Goal: Task Accomplishment & Management: Manage account settings

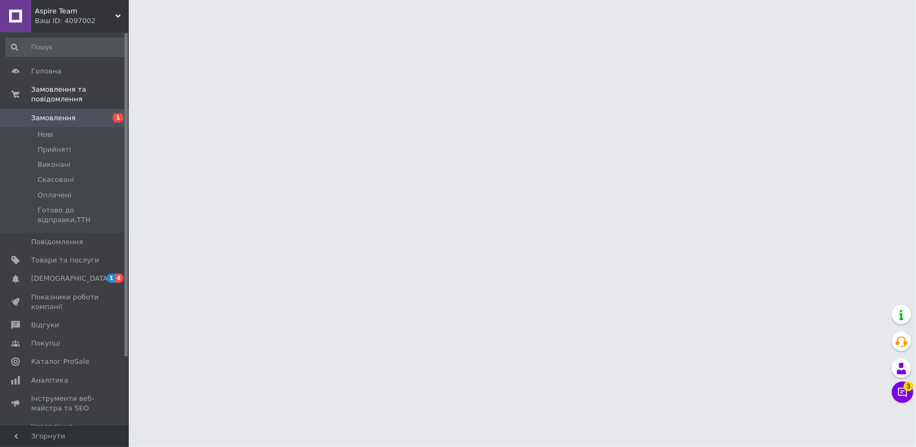
click at [61, 18] on div "Ваш ID: 4097002" at bounding box center [82, 21] width 94 height 10
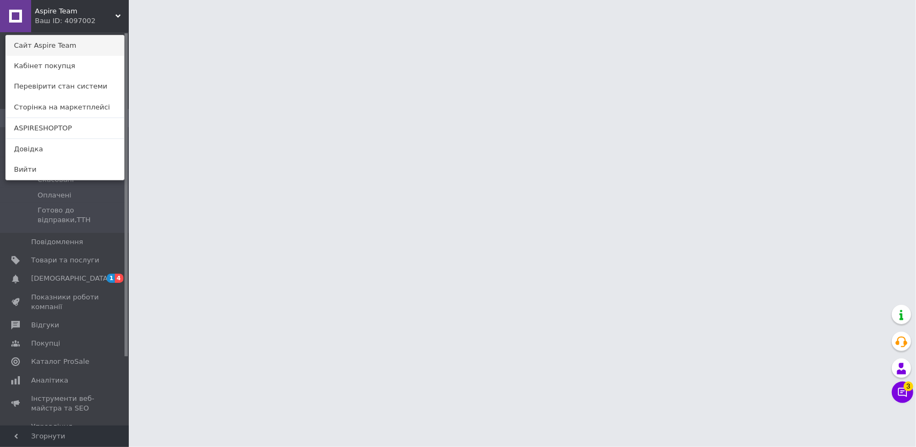
click at [58, 45] on link "Сайт Aspire Team" at bounding box center [65, 45] width 118 height 20
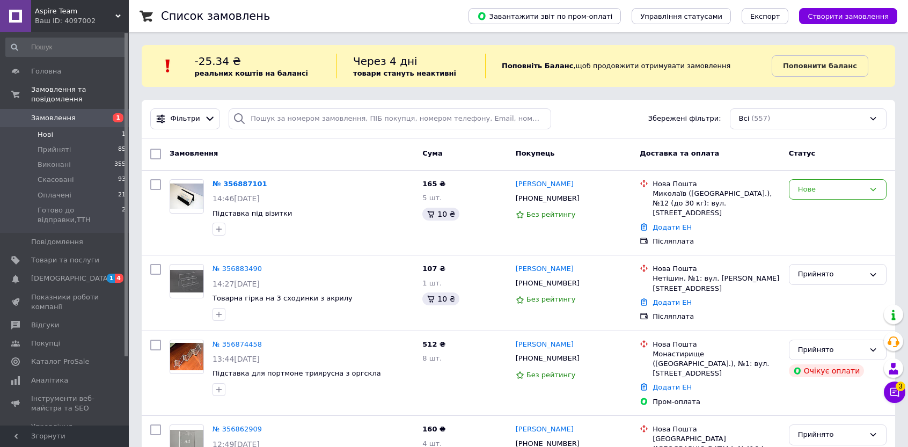
click at [85, 127] on li "Нові 1" at bounding box center [66, 134] width 132 height 15
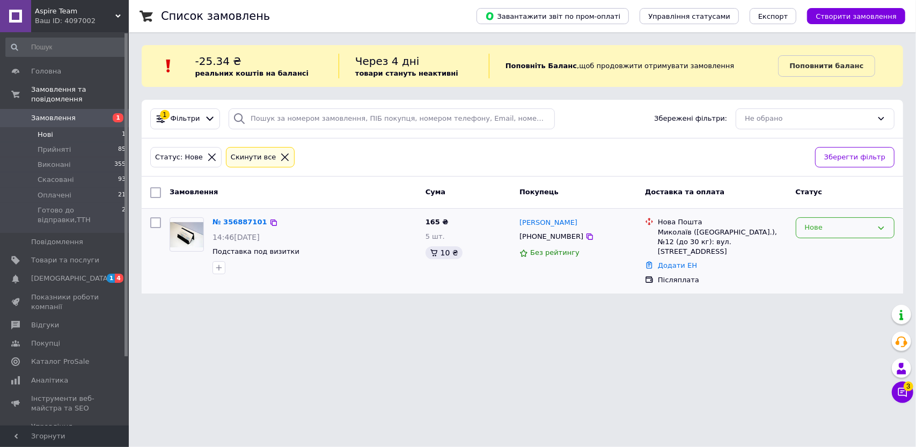
click at [850, 232] on div "Нове" at bounding box center [839, 227] width 68 height 11
click at [848, 248] on li "Прийнято" at bounding box center [845, 250] width 98 height 20
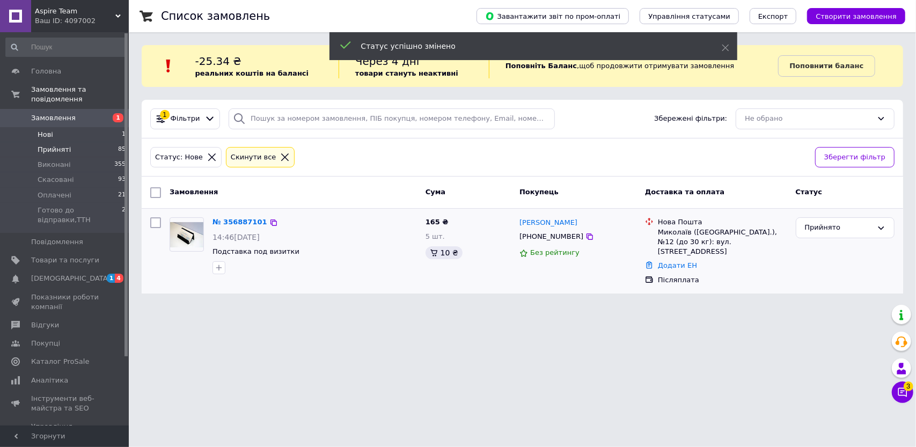
click at [78, 142] on li "Прийняті 85" at bounding box center [66, 149] width 132 height 15
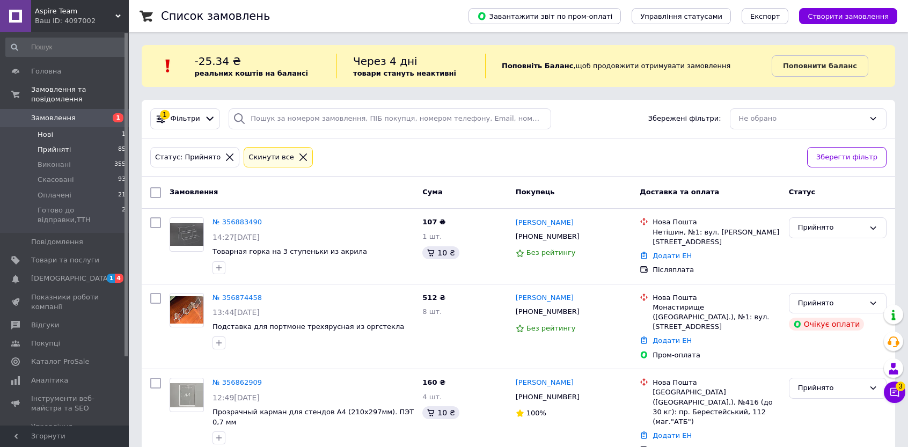
click at [85, 127] on li "Нові 1" at bounding box center [66, 134] width 132 height 15
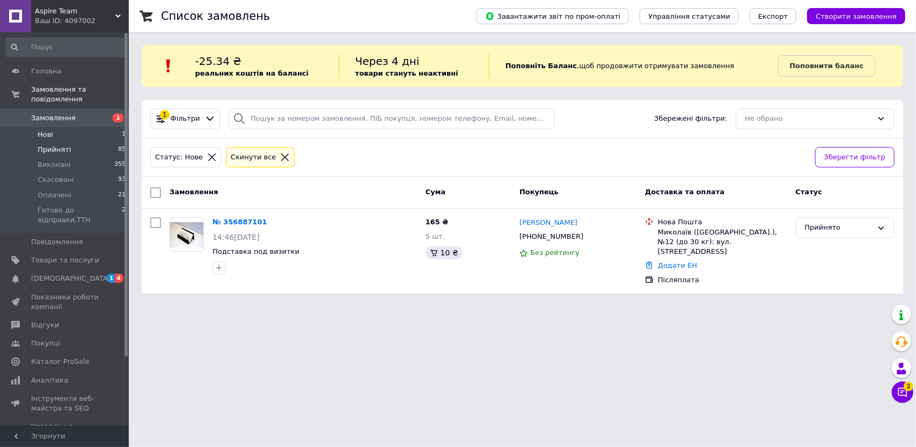
click at [80, 142] on li "Прийняті 85" at bounding box center [66, 149] width 132 height 15
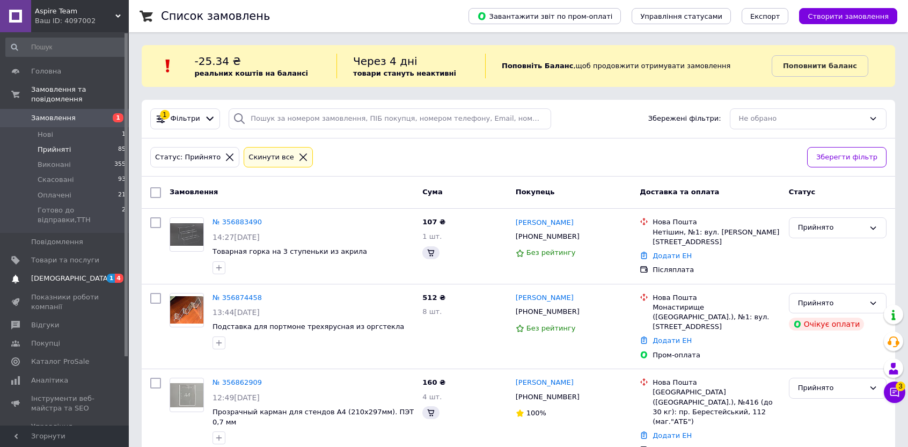
click at [91, 274] on span "[DEMOGRAPHIC_DATA]" at bounding box center [65, 279] width 68 height 10
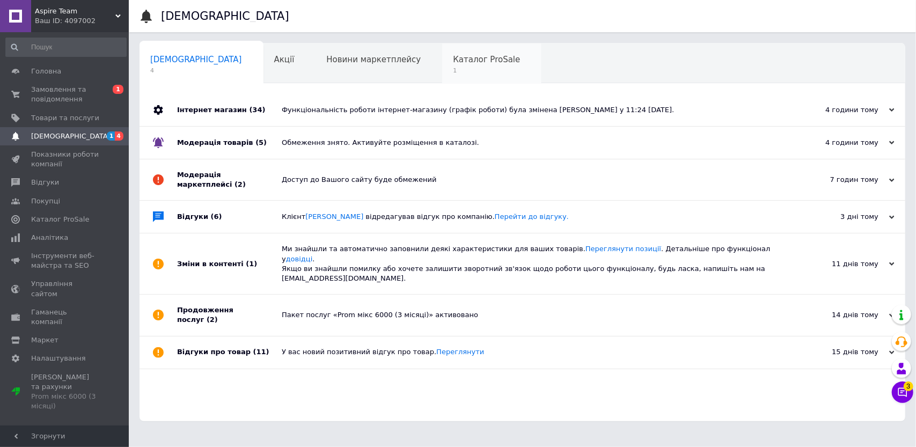
click at [451, 54] on div "Каталог ProSale 1" at bounding box center [491, 63] width 99 height 41
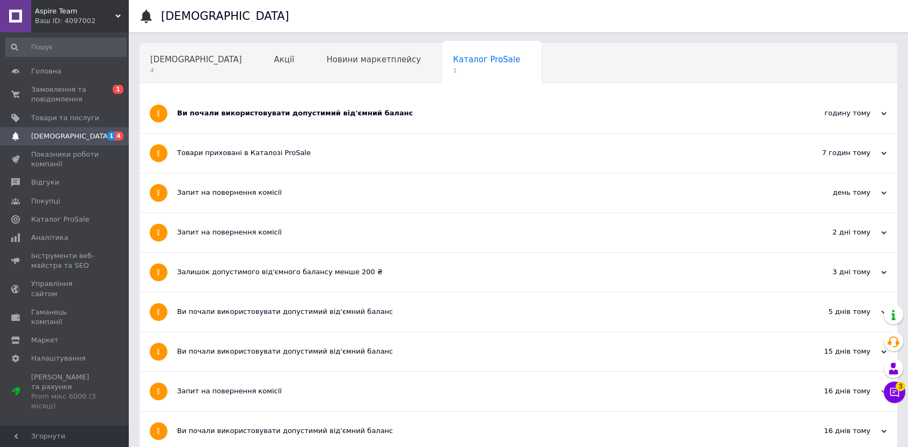
click at [268, 130] on div "Ви почали використовувати допустимий від'ємний баланс" at bounding box center [478, 113] width 602 height 39
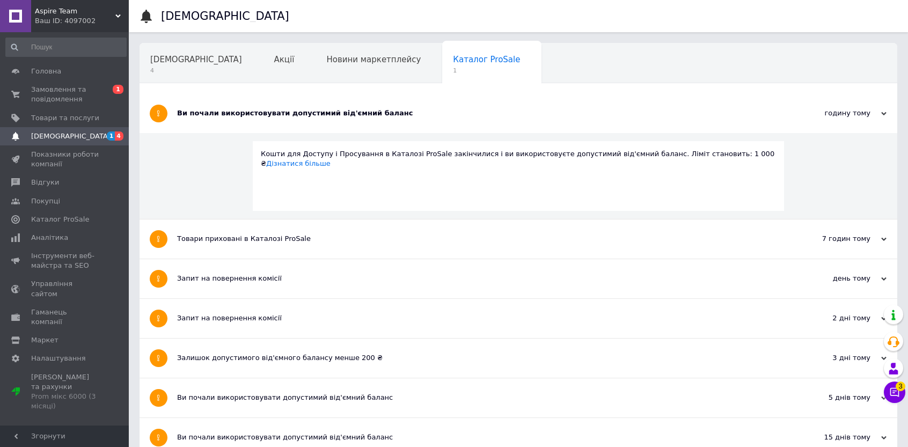
click at [255, 123] on div "Ви почали використовувати допустимий від'ємний баланс" at bounding box center [478, 113] width 602 height 39
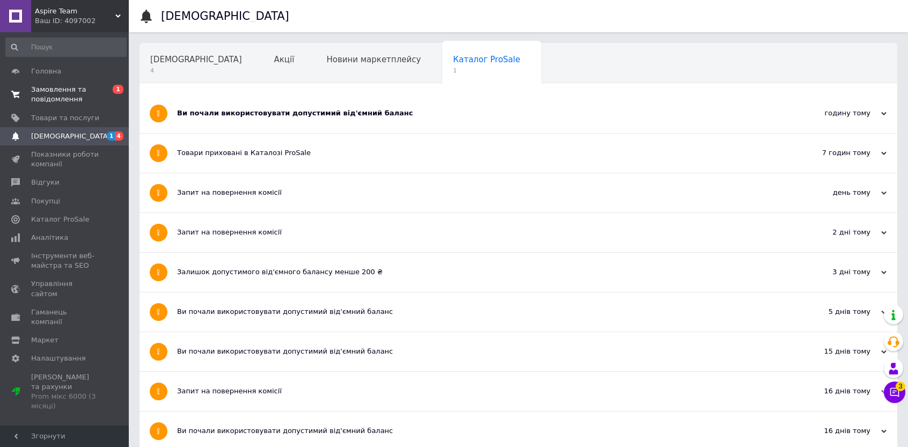
click at [80, 85] on span "Замовлення та повідомлення" at bounding box center [65, 94] width 68 height 19
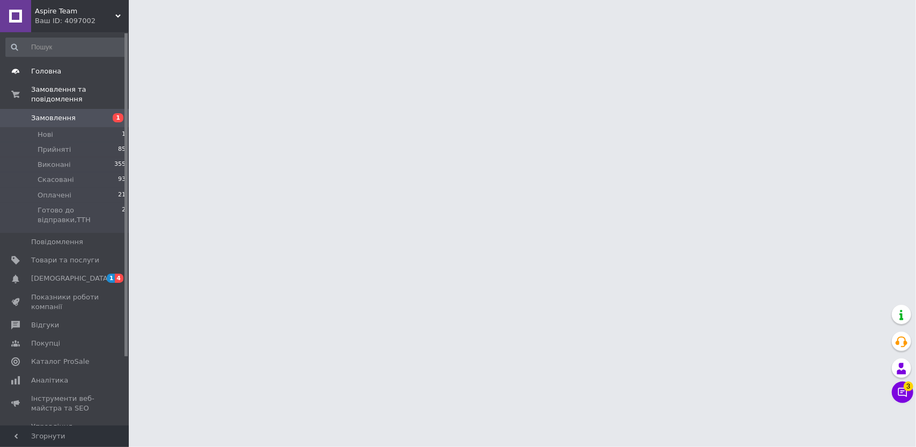
click at [61, 70] on span "Головна" at bounding box center [65, 72] width 68 height 10
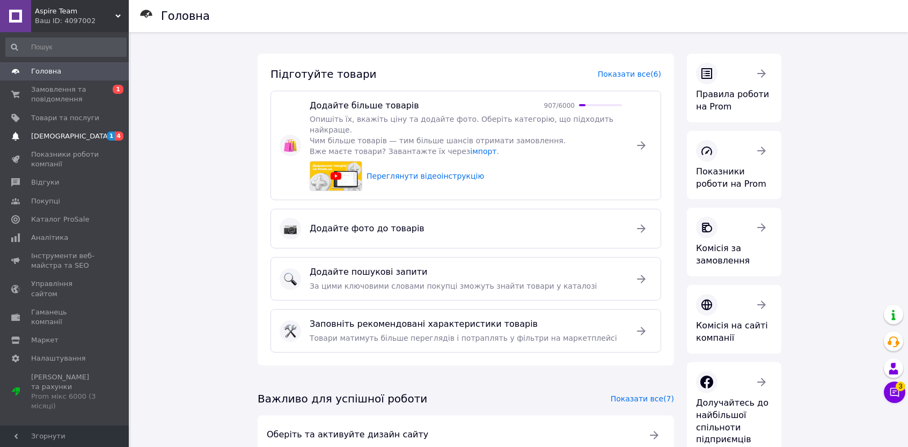
click at [66, 143] on link "[DEMOGRAPHIC_DATA] 1 4" at bounding box center [66, 136] width 132 height 18
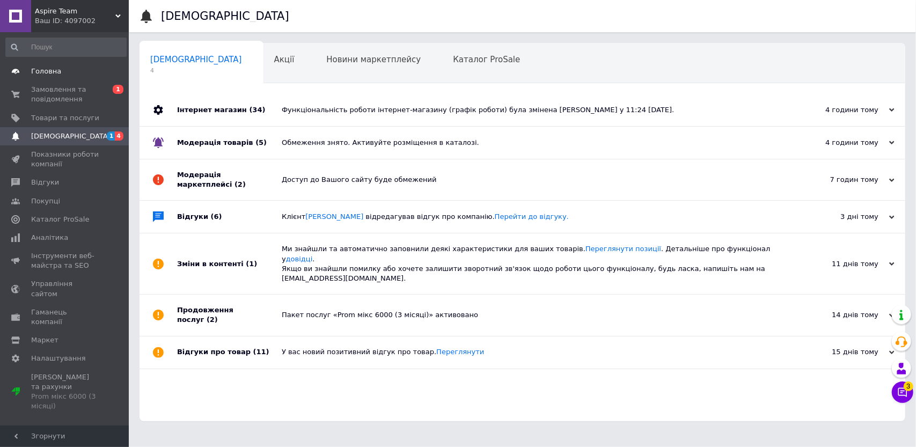
click at [75, 74] on span "Головна" at bounding box center [65, 72] width 68 height 10
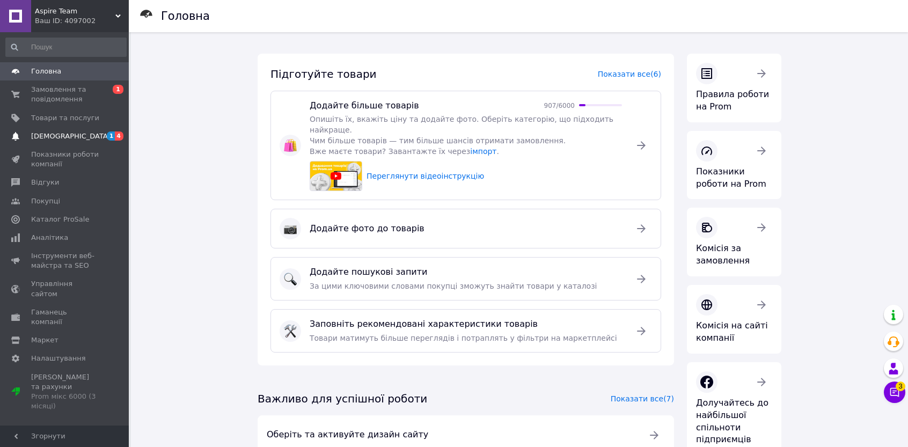
click at [67, 129] on link "[DEMOGRAPHIC_DATA] 1 4" at bounding box center [66, 136] width 132 height 18
